Goal: Information Seeking & Learning: Learn about a topic

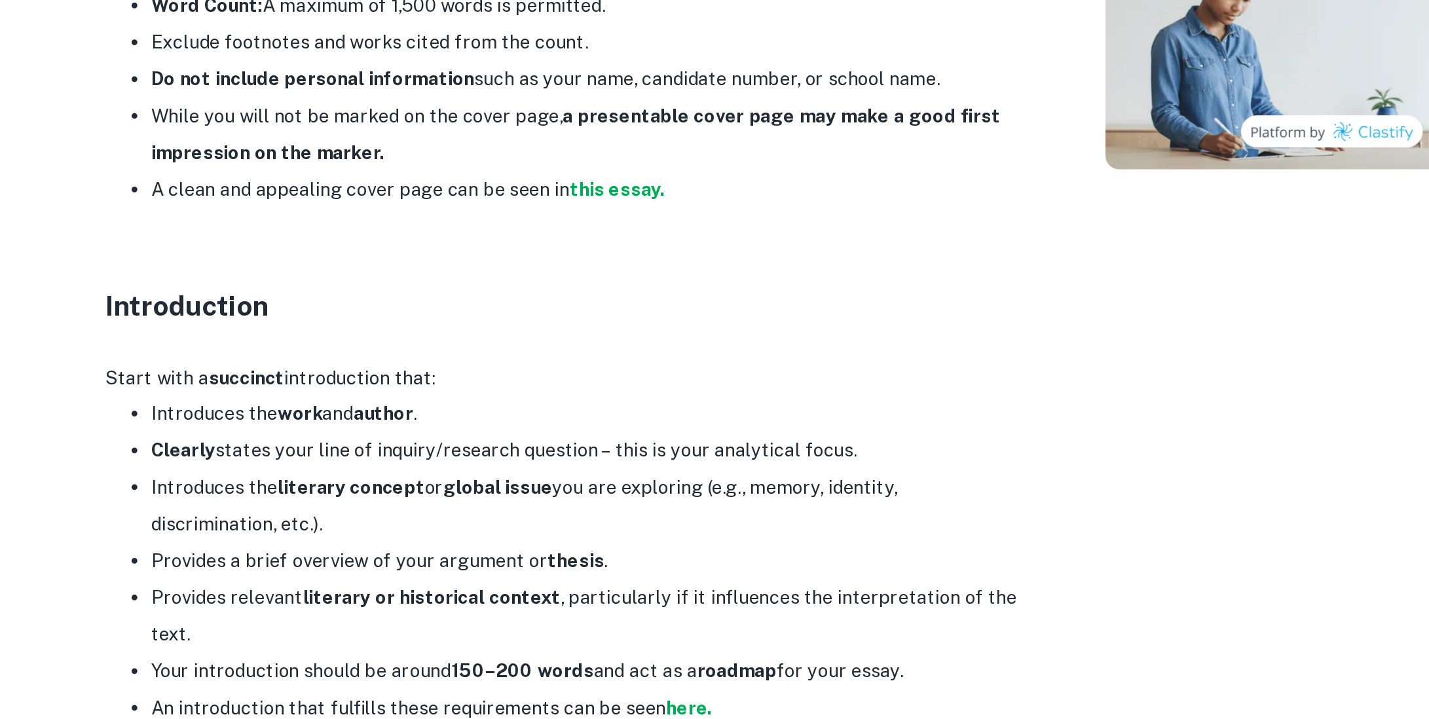
scroll to position [677, 0]
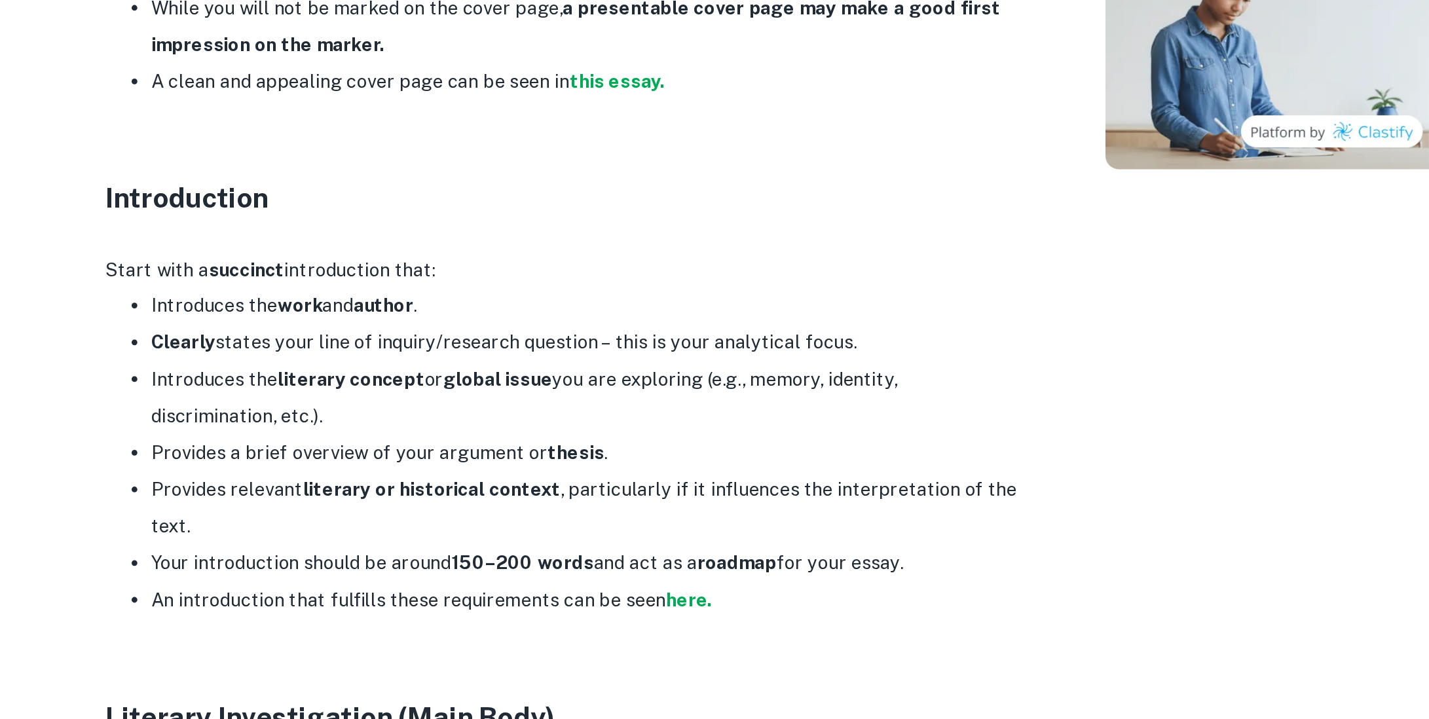
drag, startPoint x: 403, startPoint y: 441, endPoint x: 554, endPoint y: 466, distance: 153.2
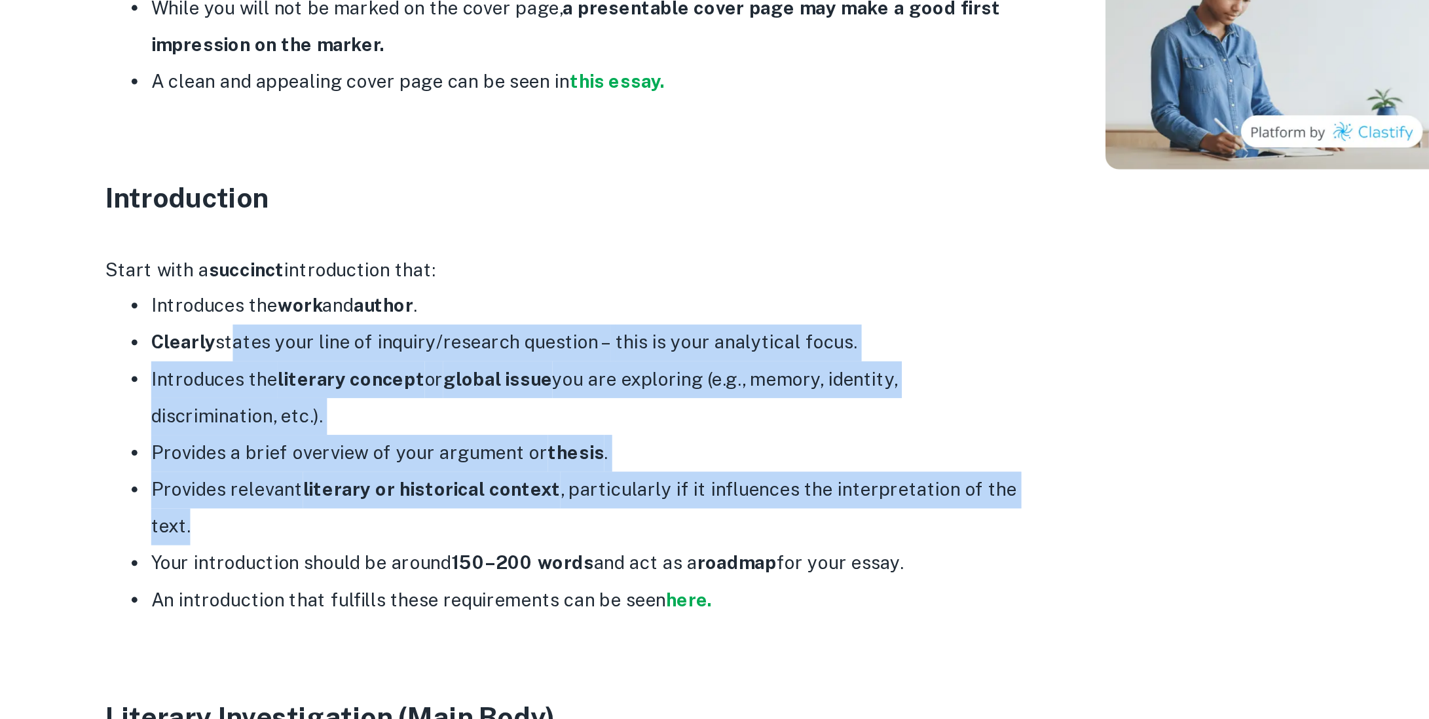
drag, startPoint x: 416, startPoint y: 486, endPoint x: 645, endPoint y: 594, distance: 253.5
click at [645, 594] on ul "Introduces the work and author . Clearly states your line of inquiry/research q…" at bounding box center [609, 568] width 524 height 189
click at [645, 594] on li "Provides relevant literary or historical context , particularly if it influence…" at bounding box center [622, 599] width 498 height 42
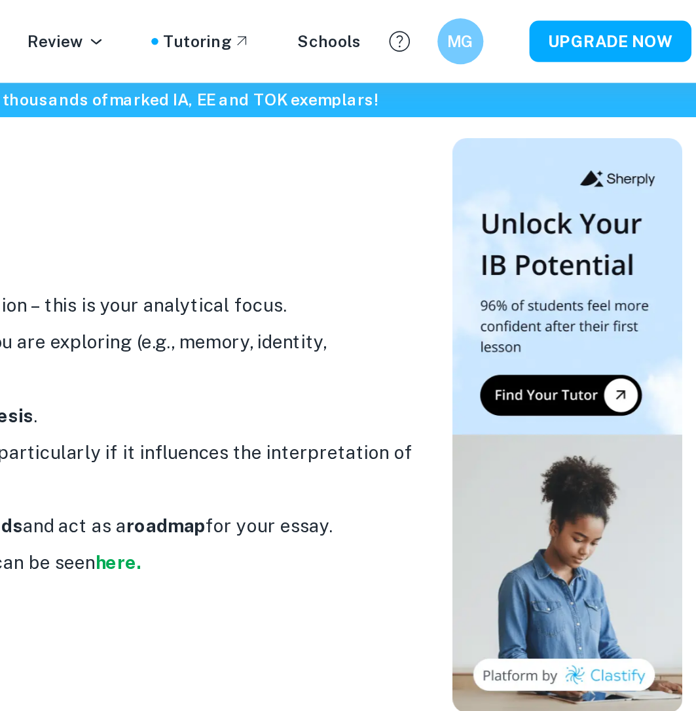
scroll to position [953, 0]
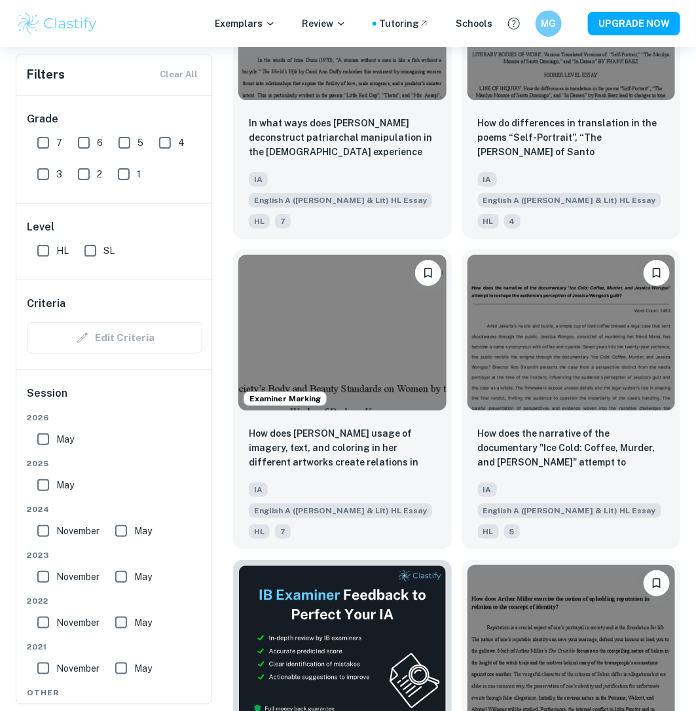
scroll to position [2794, 0]
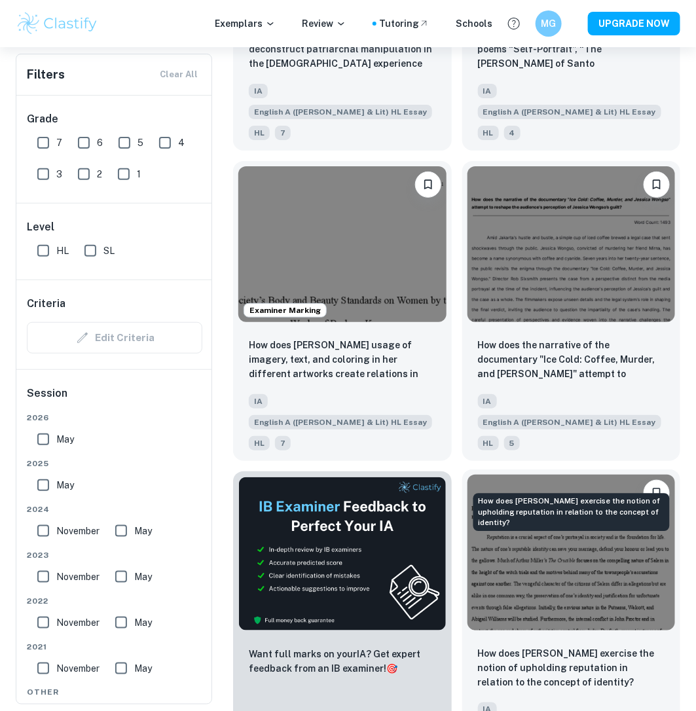
click at [502, 647] on p "How does Arthur Miller exercise the notion of upholding reputation in relation …" at bounding box center [571, 668] width 187 height 43
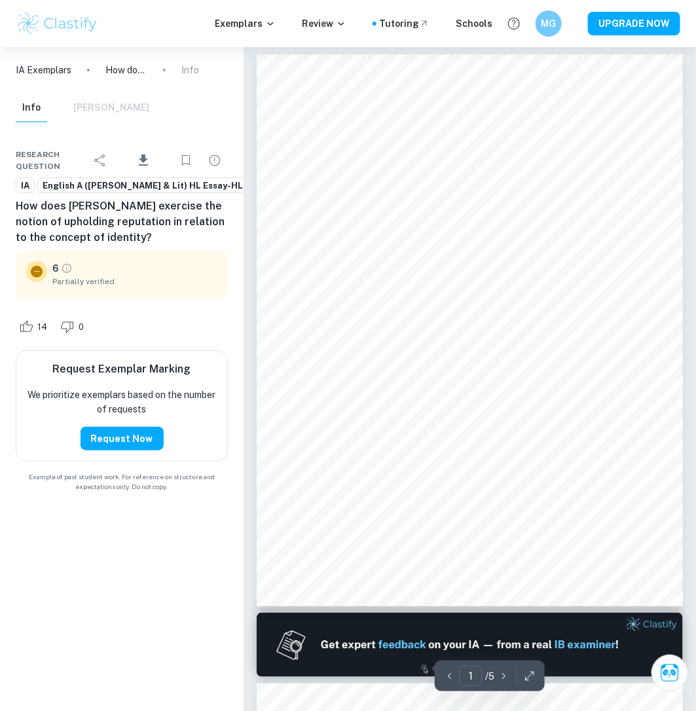
scroll to position [12, 0]
